Goal: Use online tool/utility: Utilize a website feature to perform a specific function

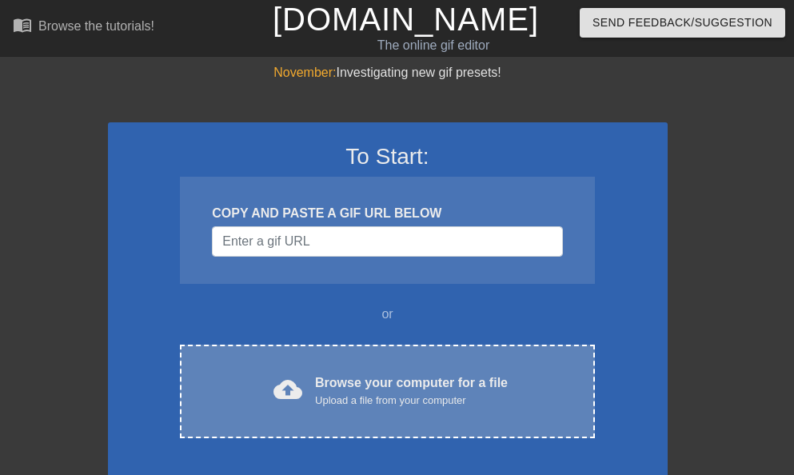
click at [339, 402] on div "Upload a file from your computer" at bounding box center [411, 401] width 193 height 16
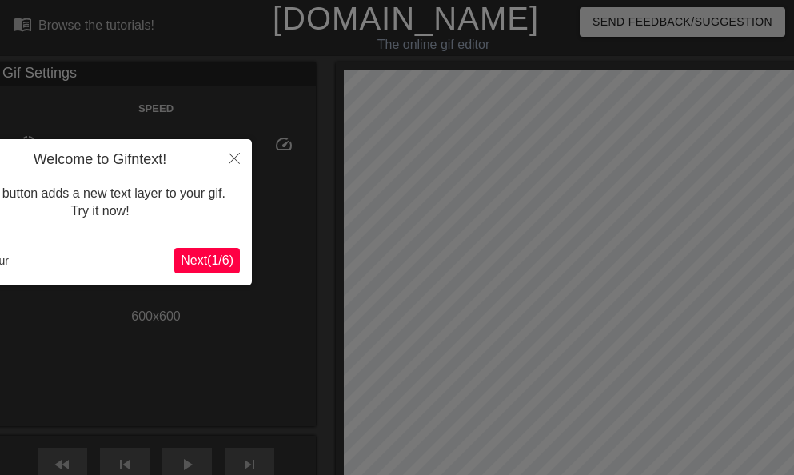
scroll to position [39, 0]
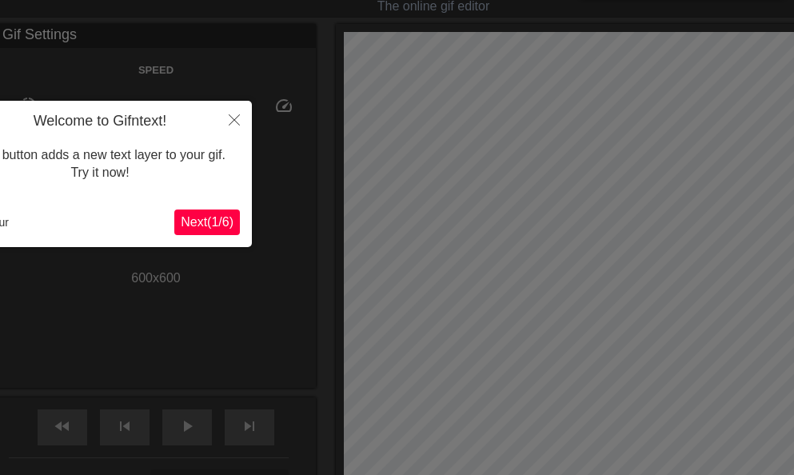
click at [203, 222] on span "Next ( 1 / 6 )" at bounding box center [207, 222] width 53 height 14
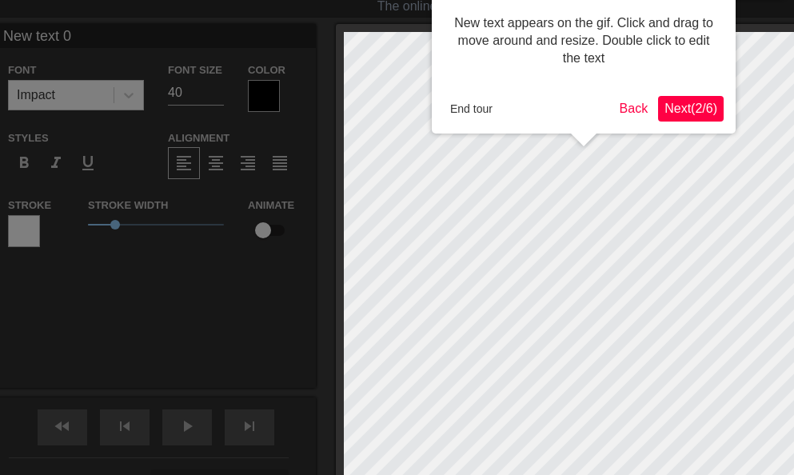
scroll to position [0, 0]
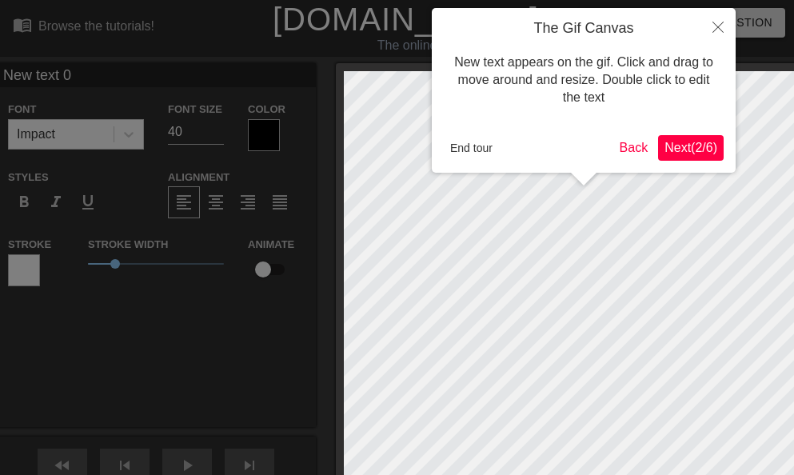
click at [668, 150] on span "Next ( 2 / 6 )" at bounding box center [690, 148] width 53 height 14
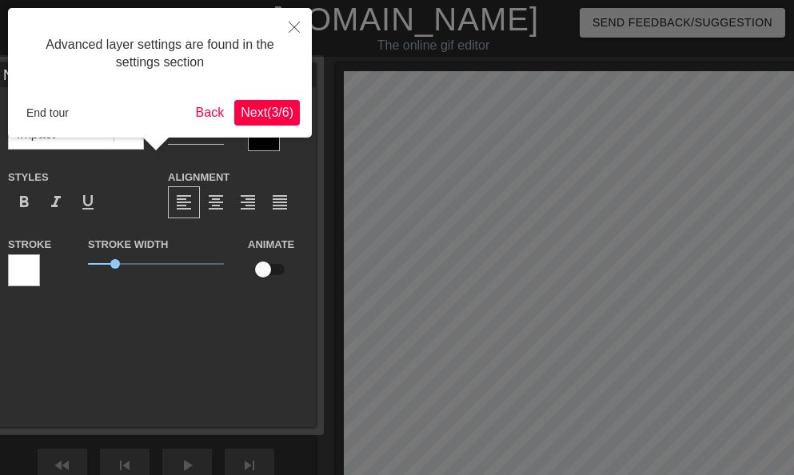
scroll to position [39, 0]
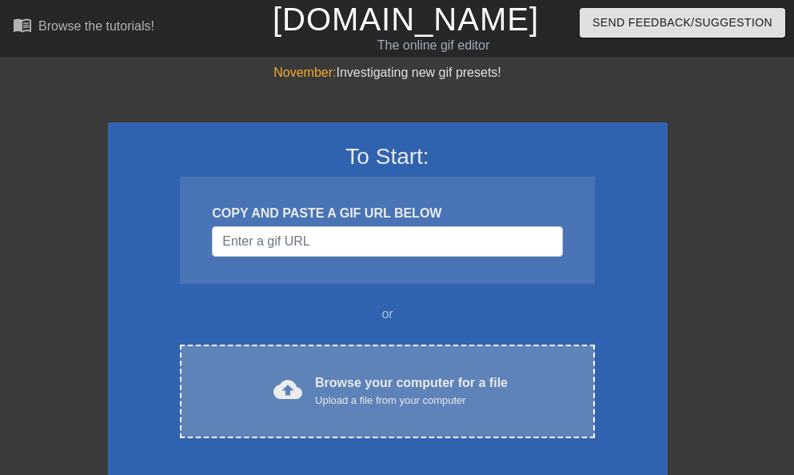
click at [316, 382] on div "Browse your computer for a file Upload a file from your computer" at bounding box center [411, 390] width 193 height 35
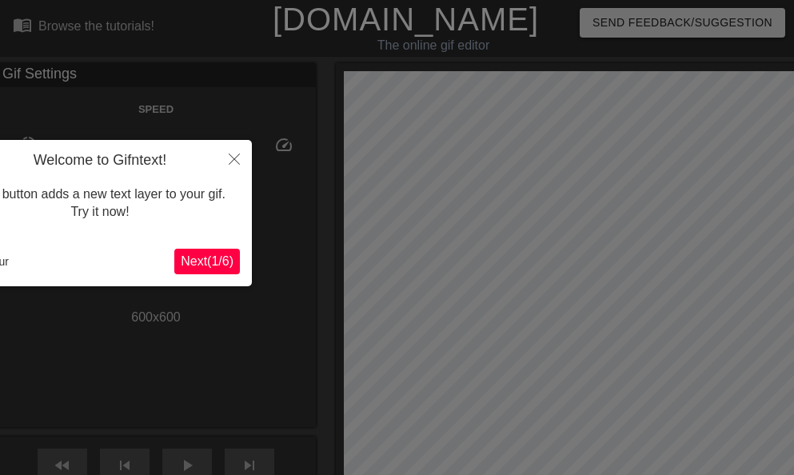
scroll to position [39, 0]
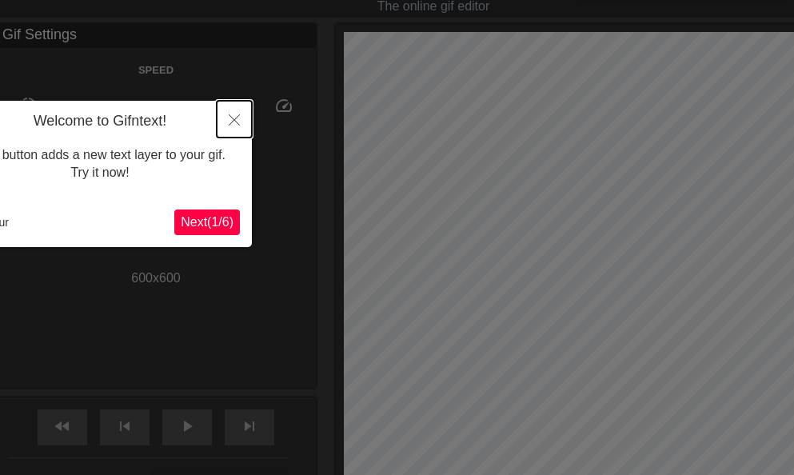
click at [237, 119] on icon "Close" at bounding box center [234, 119] width 11 height 11
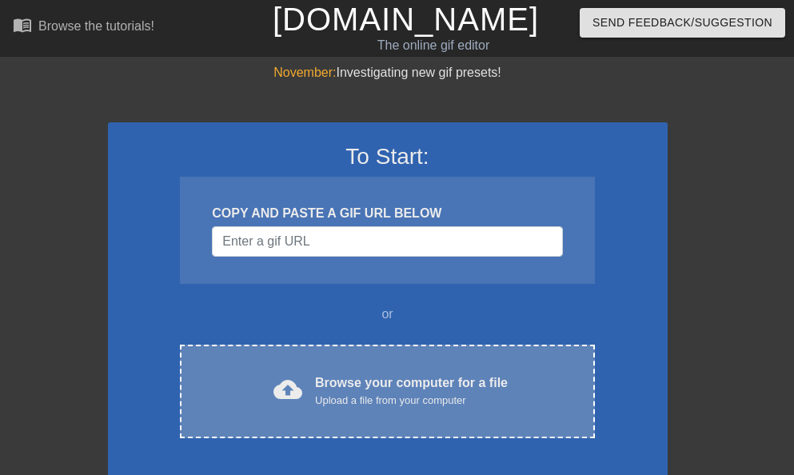
click at [331, 403] on div "Upload a file from your computer" at bounding box center [411, 401] width 193 height 16
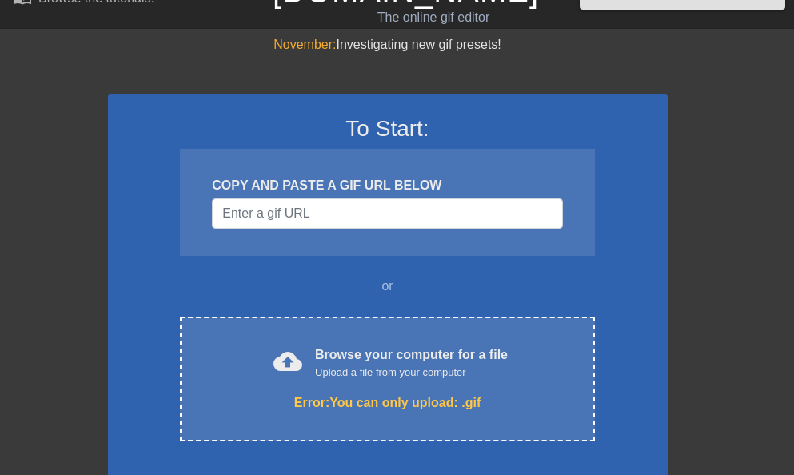
scroll to position [142, 0]
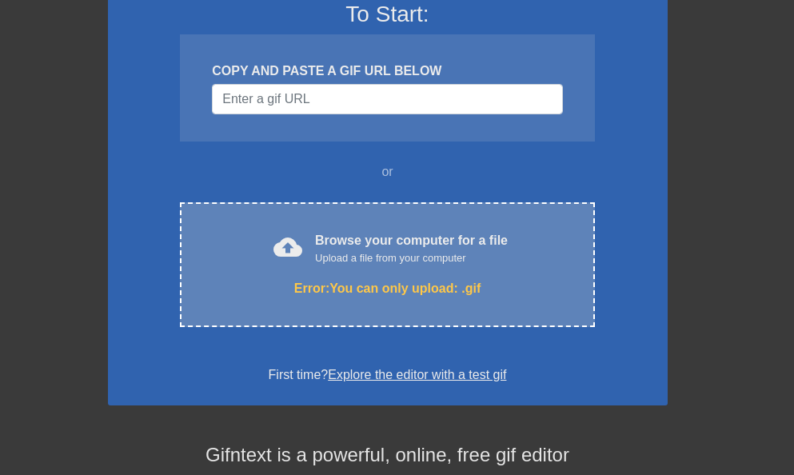
click at [364, 247] on div "Browse your computer for a file Upload a file from your computer" at bounding box center [411, 248] width 193 height 35
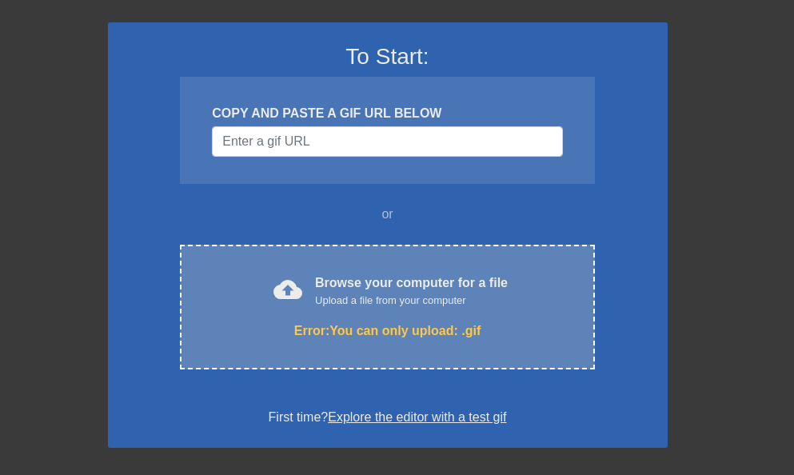
scroll to position [132, 0]
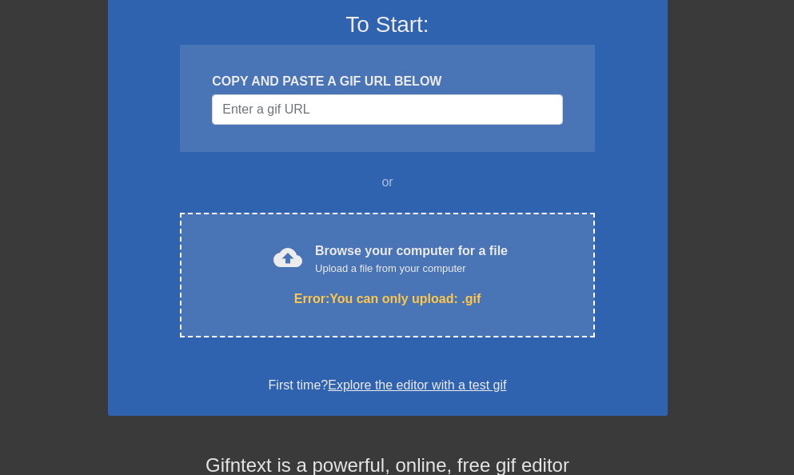
click at [409, 388] on link "Explore the editor with a test gif" at bounding box center [417, 385] width 178 height 14
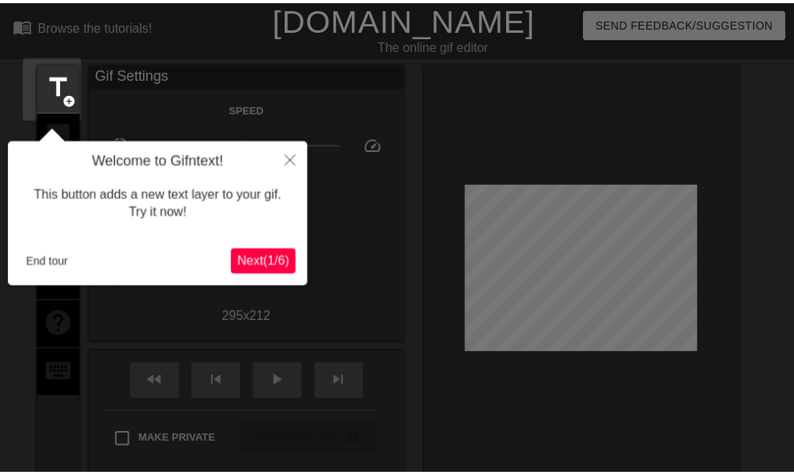
scroll to position [39, 0]
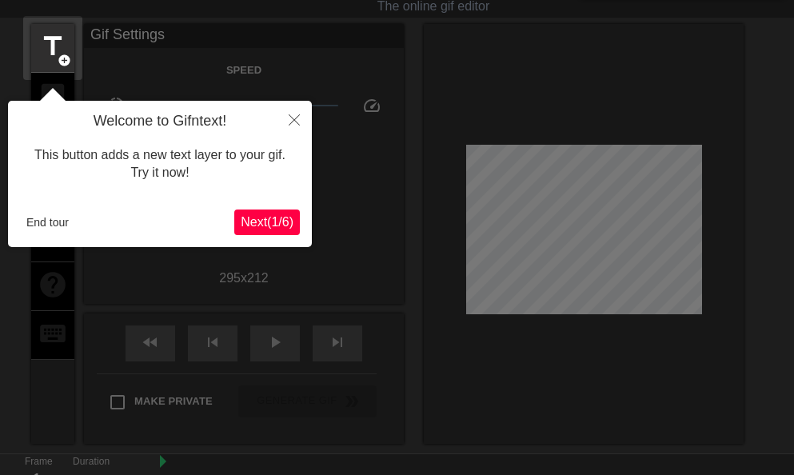
click at [285, 221] on span "Next ( 1 / 6 )" at bounding box center [267, 222] width 53 height 14
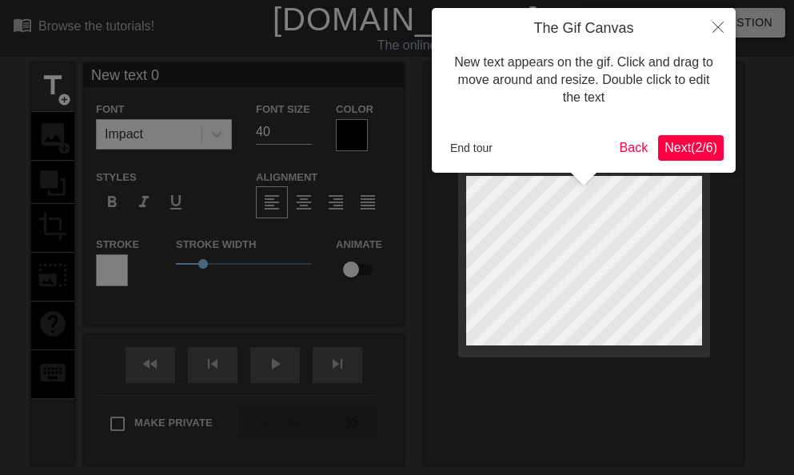
click at [698, 152] on span "Next ( 2 / 6 )" at bounding box center [690, 148] width 53 height 14
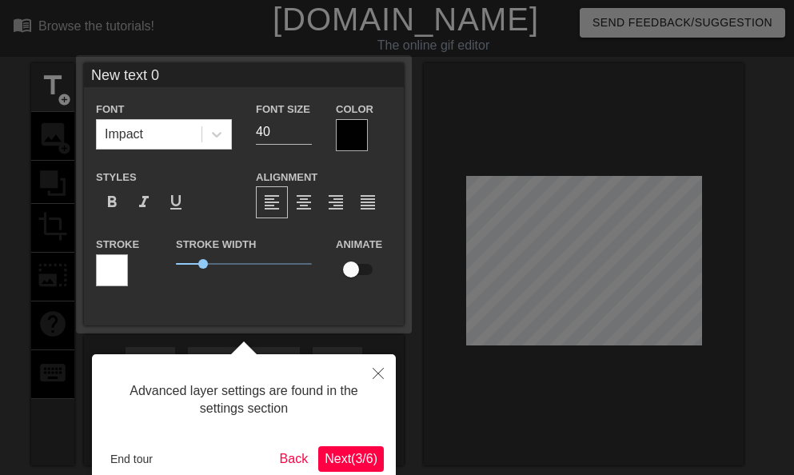
scroll to position [39, 0]
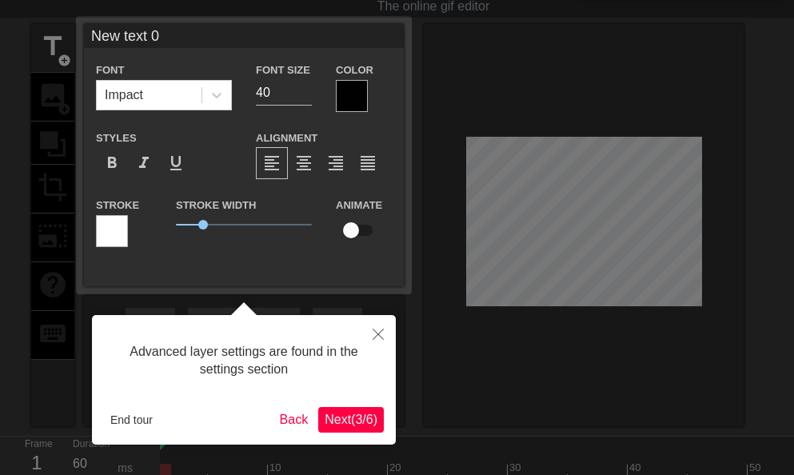
click at [333, 417] on span "Next ( 3 / 6 )" at bounding box center [351, 420] width 53 height 14
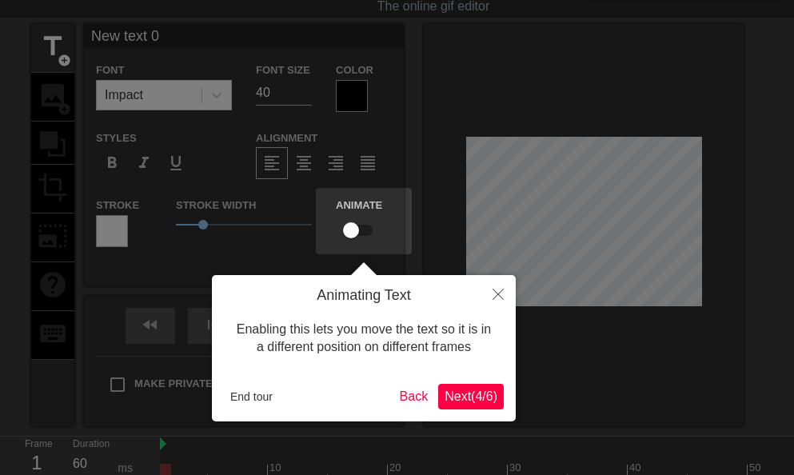
scroll to position [0, 0]
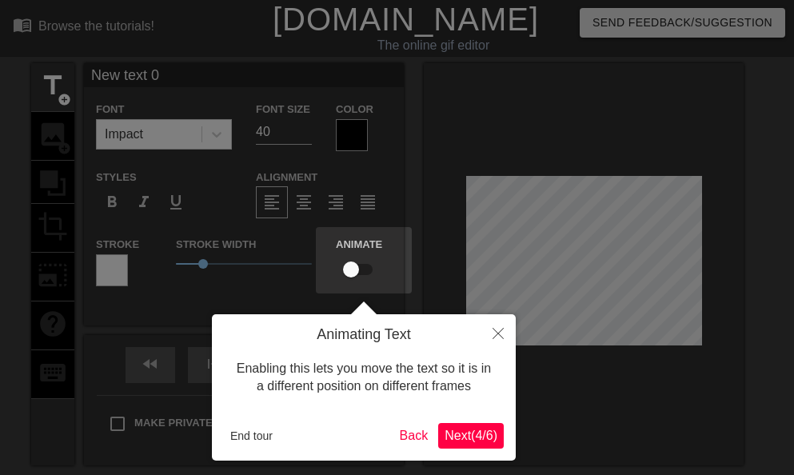
click at [479, 438] on span "Next ( 4 / 6 )" at bounding box center [471, 436] width 53 height 14
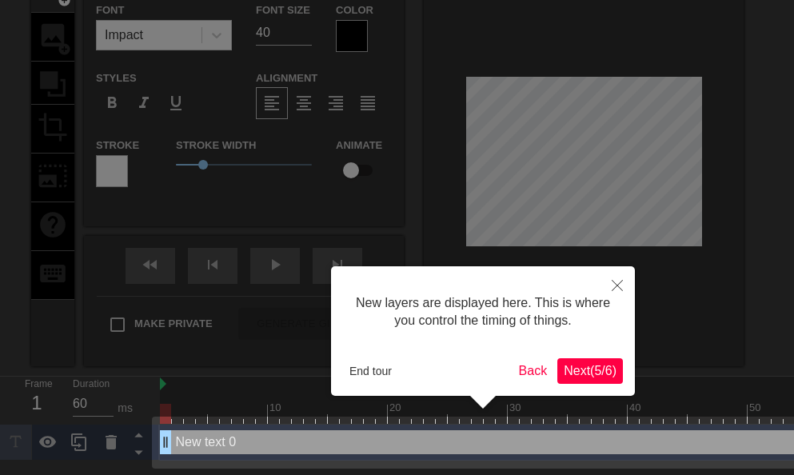
click at [583, 377] on span "Next ( 5 / 6 )" at bounding box center [590, 371] width 53 height 14
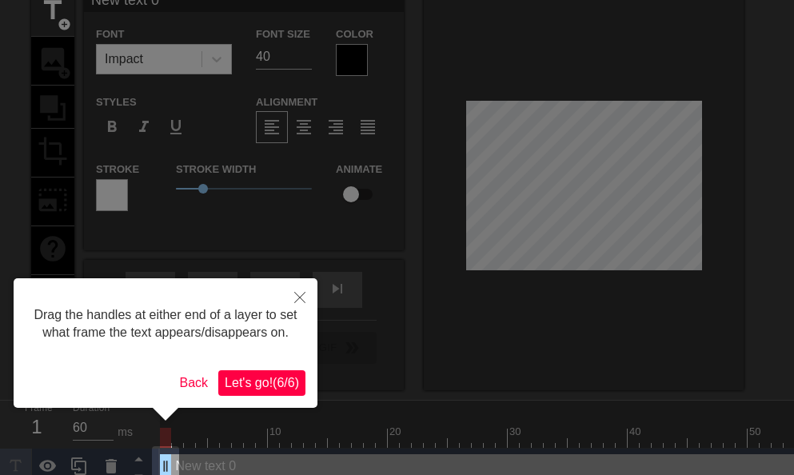
scroll to position [93, 0]
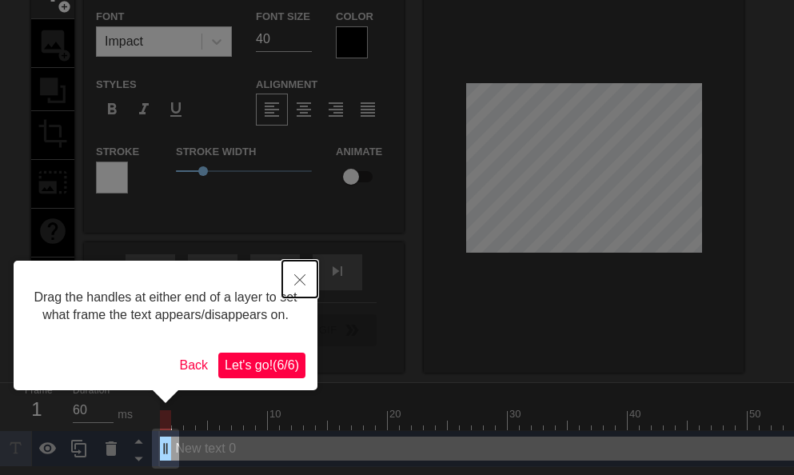
click at [310, 275] on button "Close" at bounding box center [299, 279] width 35 height 37
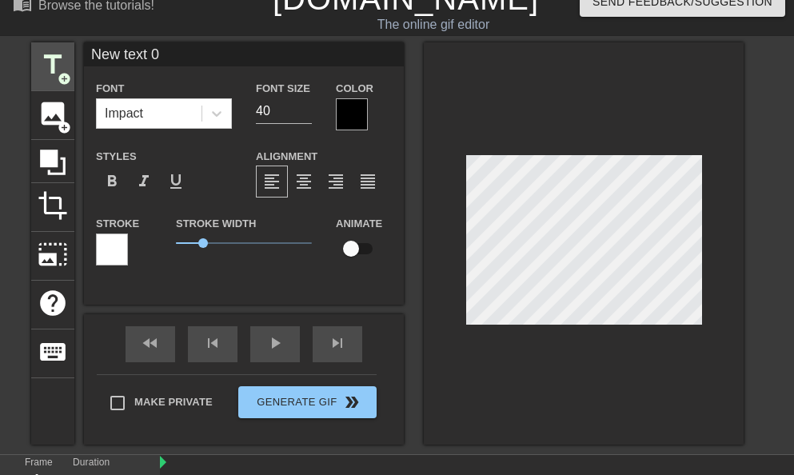
scroll to position [0, 0]
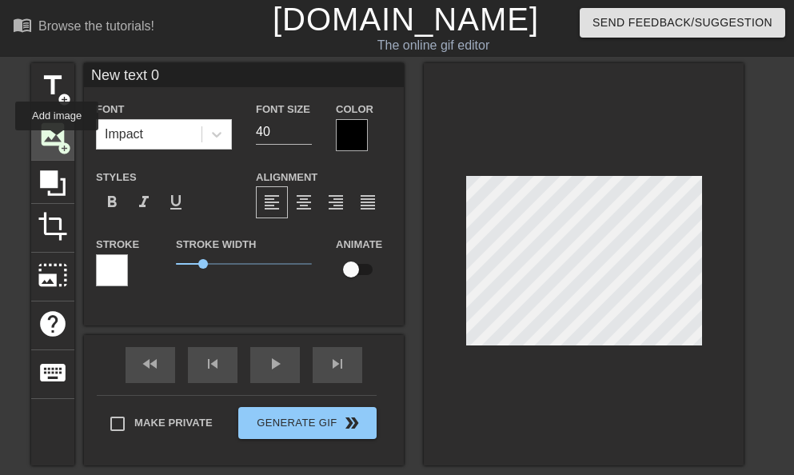
click at [58, 142] on span "add_circle" at bounding box center [65, 149] width 14 height 14
